Goal: Transaction & Acquisition: Purchase product/service

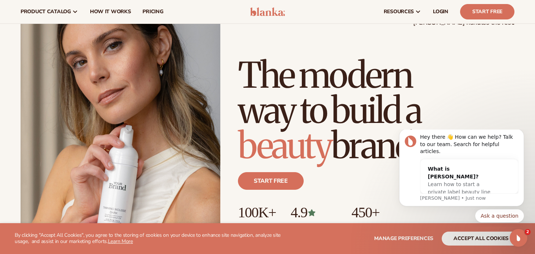
scroll to position [46, 0]
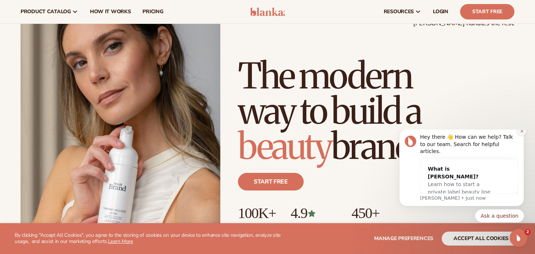
click at [521, 133] on icon "Dismiss notification" at bounding box center [522, 131] width 4 height 4
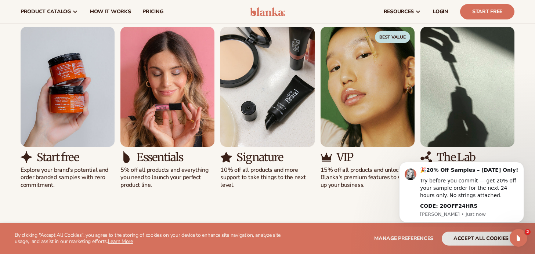
scroll to position [0, 0]
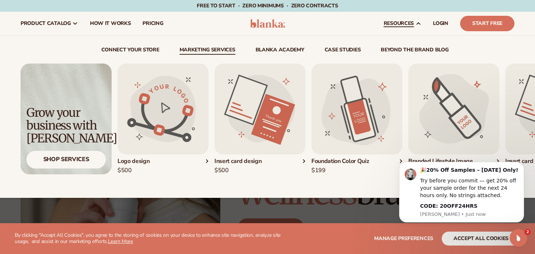
click at [182, 139] on img "1 / 5" at bounding box center [163, 109] width 91 height 91
